Goal: Information Seeking & Learning: Get advice/opinions

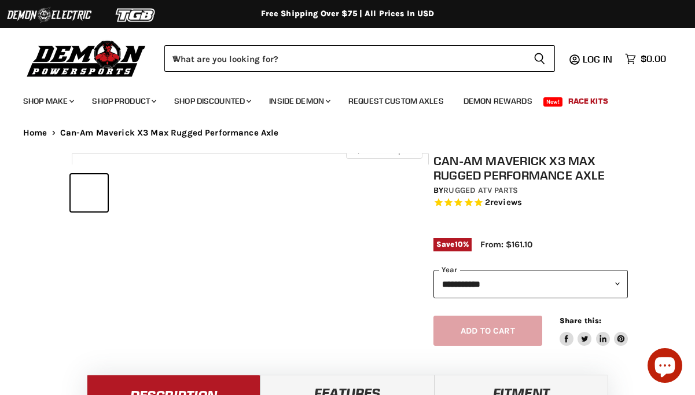
select select "******"
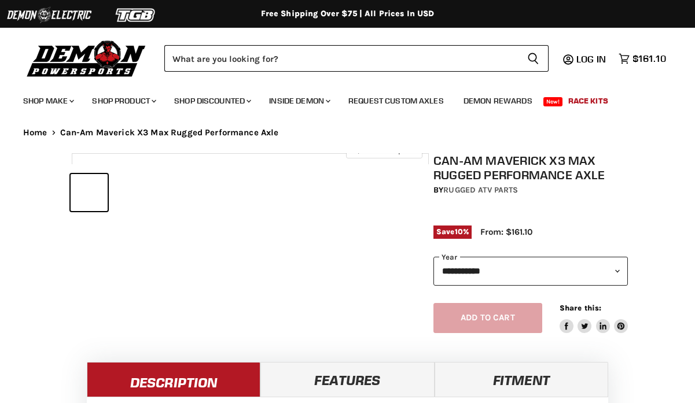
select select "******"
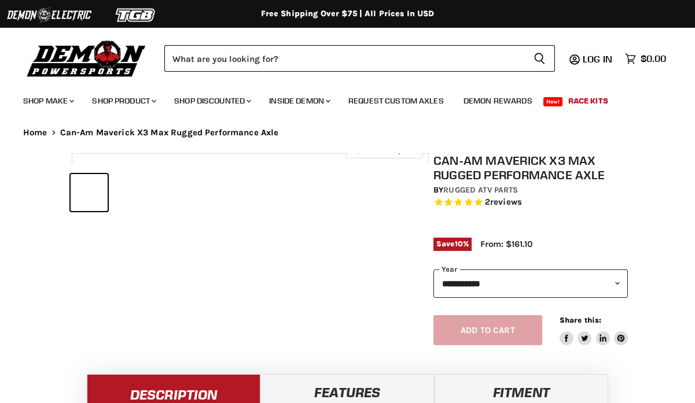
select select "******"
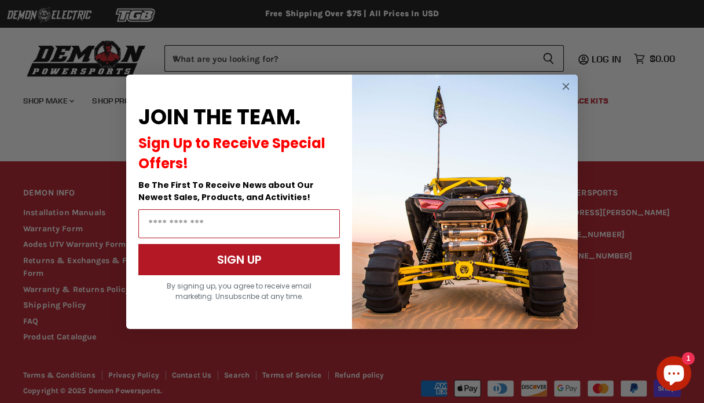
scroll to position [1249, 0]
